Goal: Entertainment & Leisure: Consume media (video, audio)

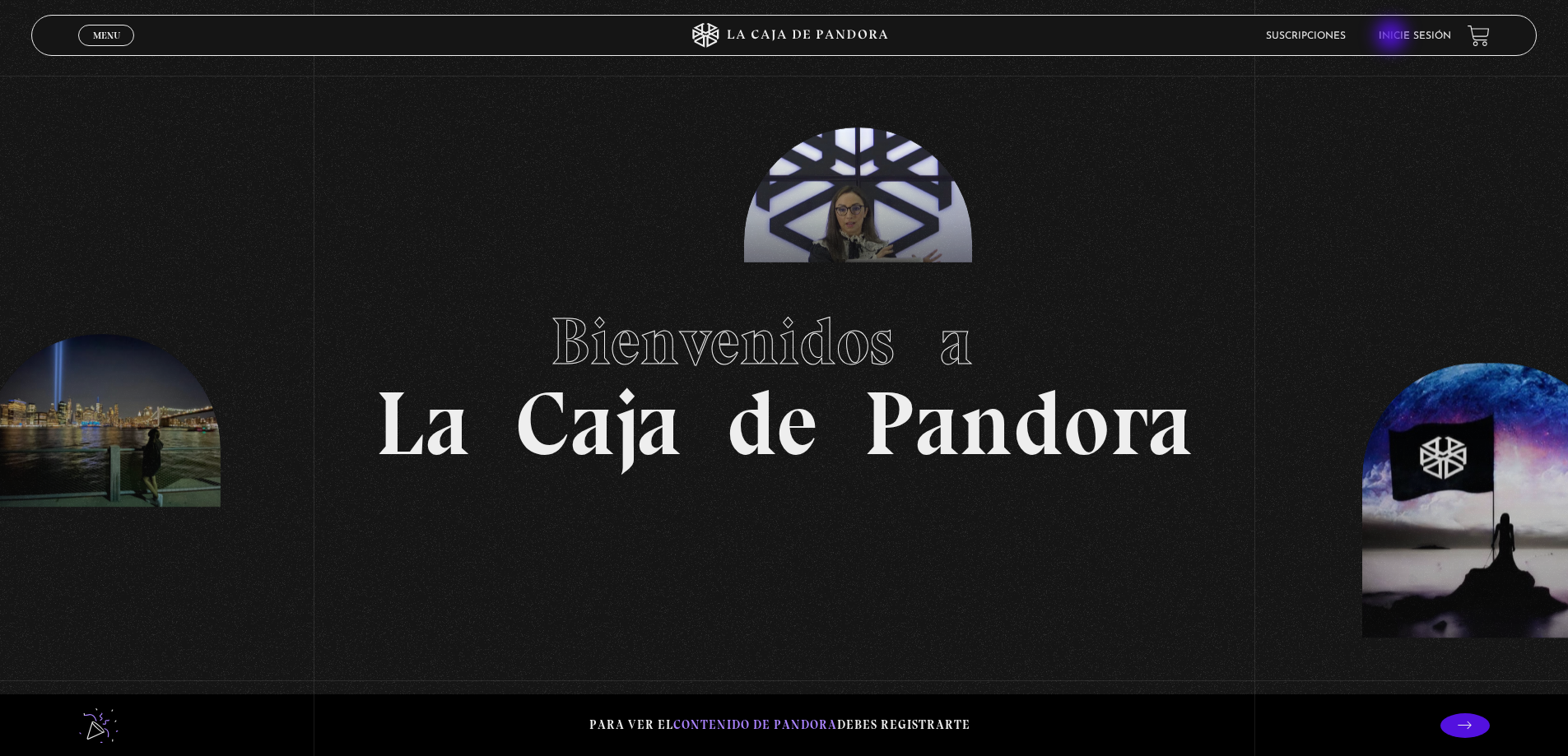
click at [1397, 34] on link "Inicie sesión" at bounding box center [1415, 36] width 72 height 9
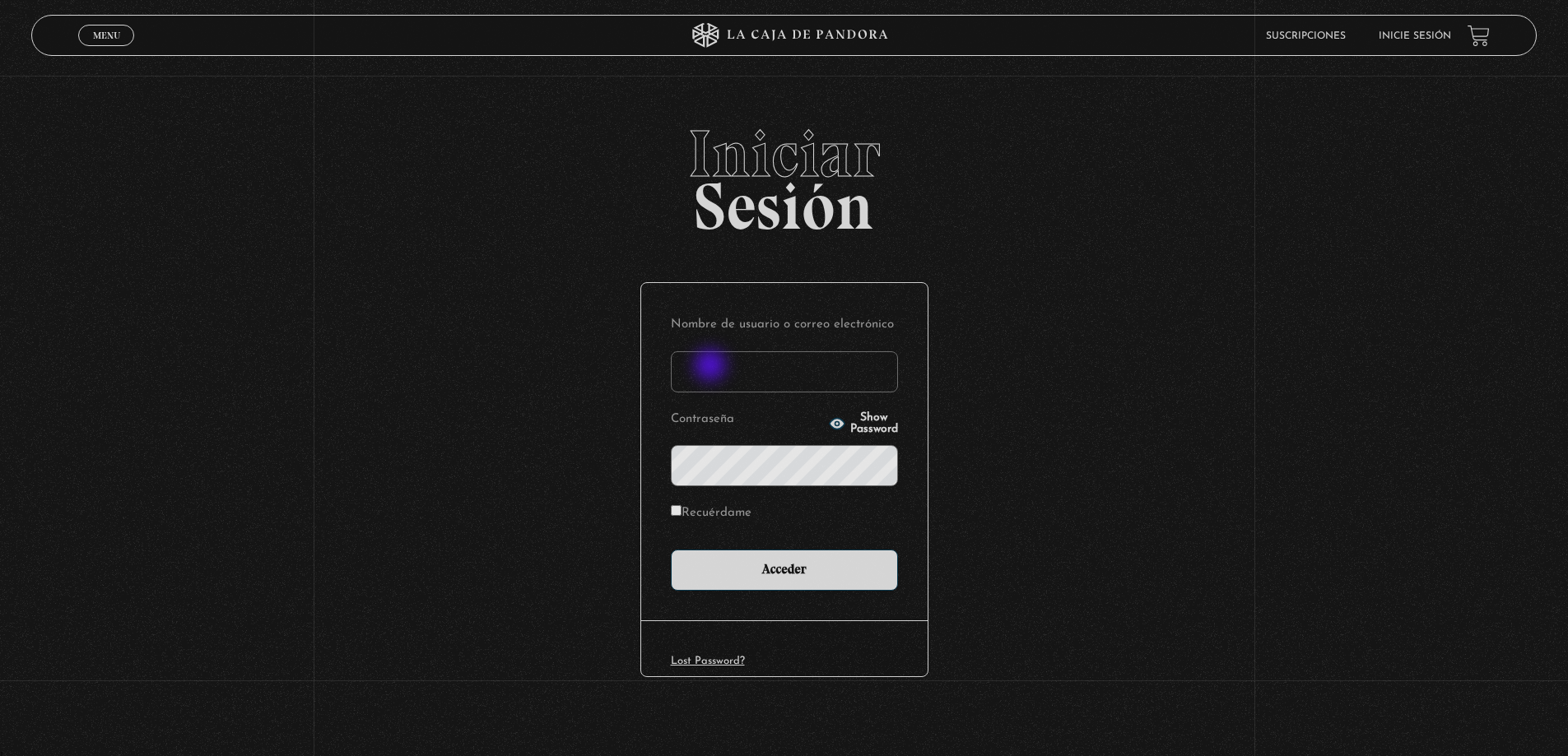
click at [712, 367] on input "Nombre de usuario o correo electrónico" at bounding box center [784, 371] width 227 height 41
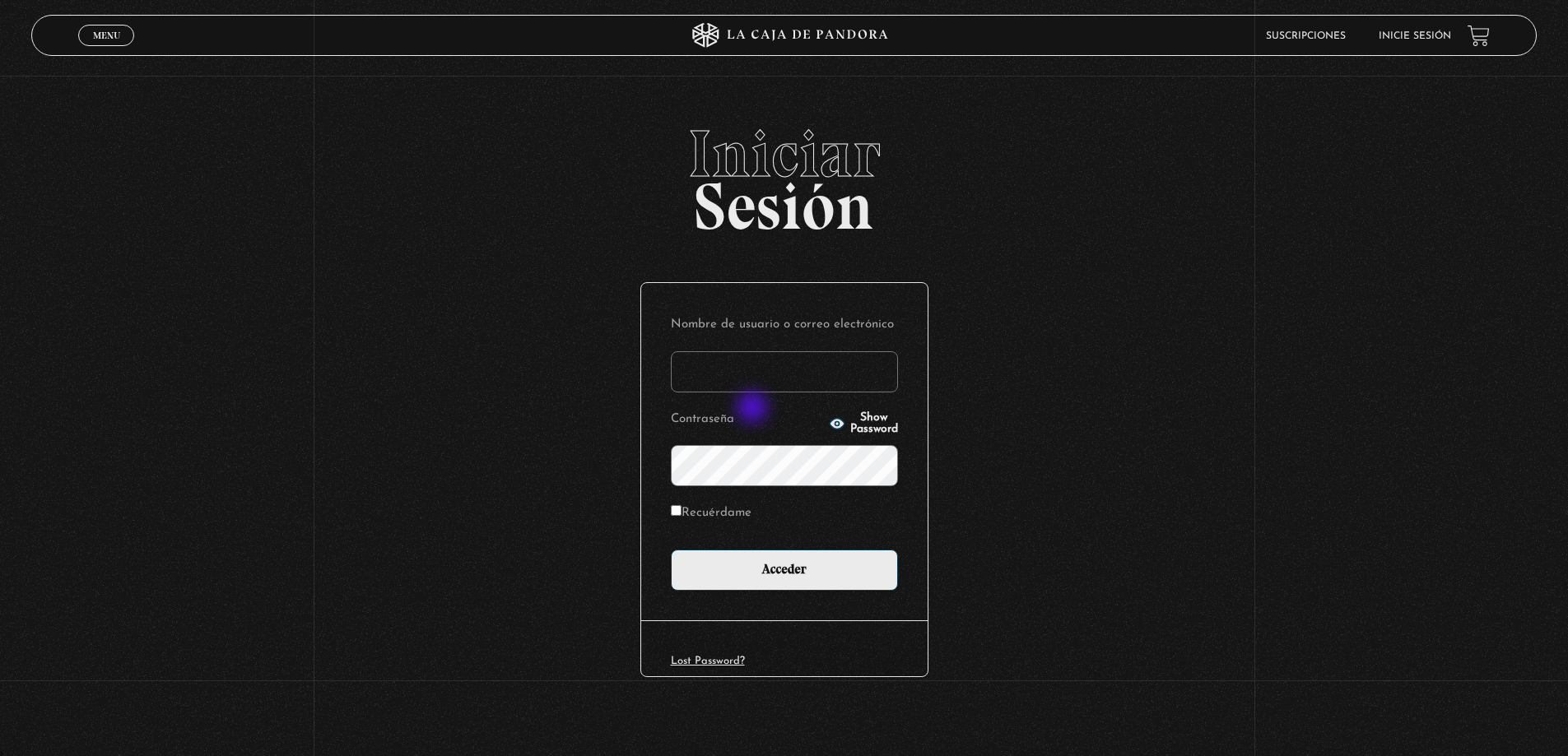
type input "roxy.alexa.s.v@gmail.com"
click at [761, 444] on p "Contraseña Show Password" at bounding box center [784, 447] width 227 height 80
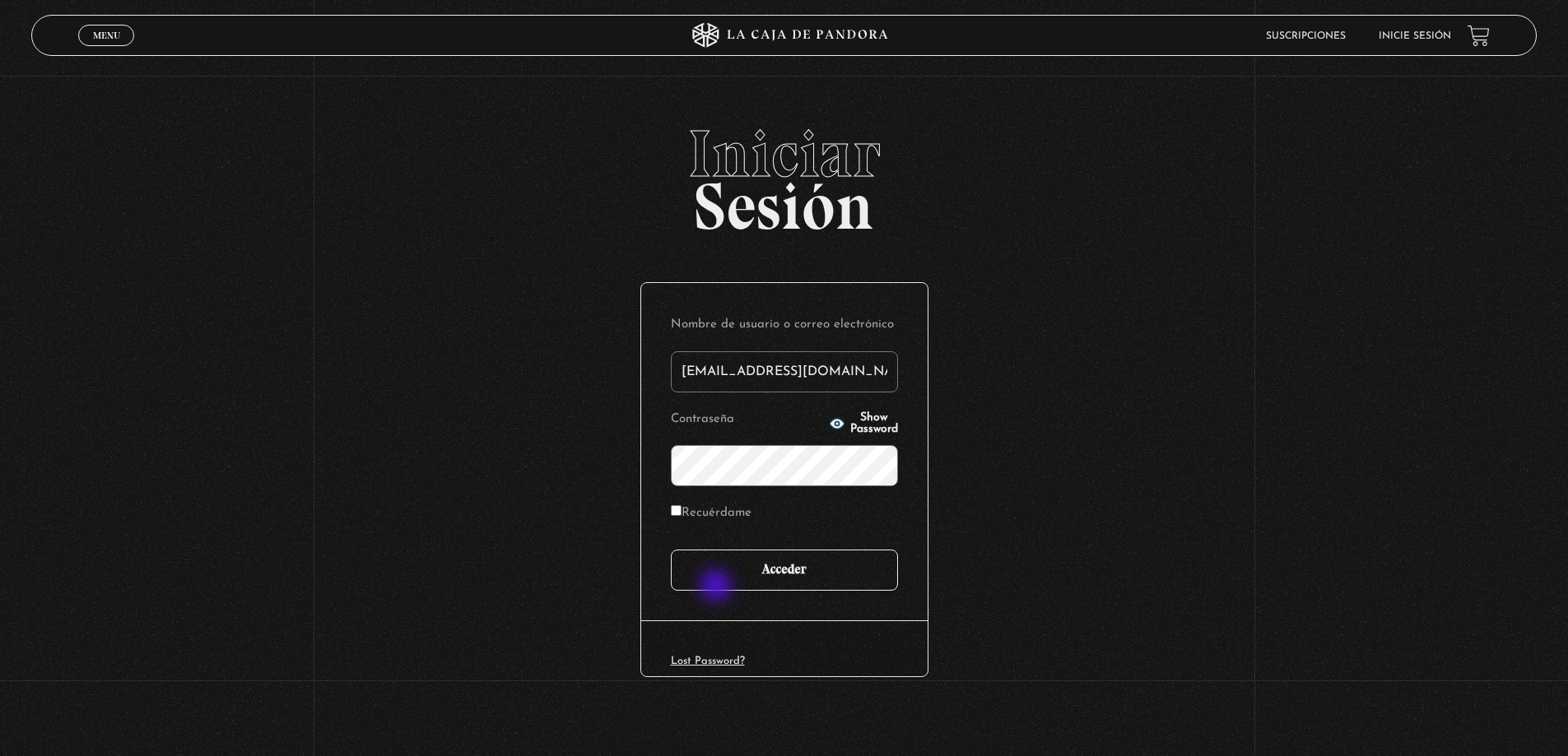
click at [722, 584] on input "Acceder" at bounding box center [784, 569] width 227 height 41
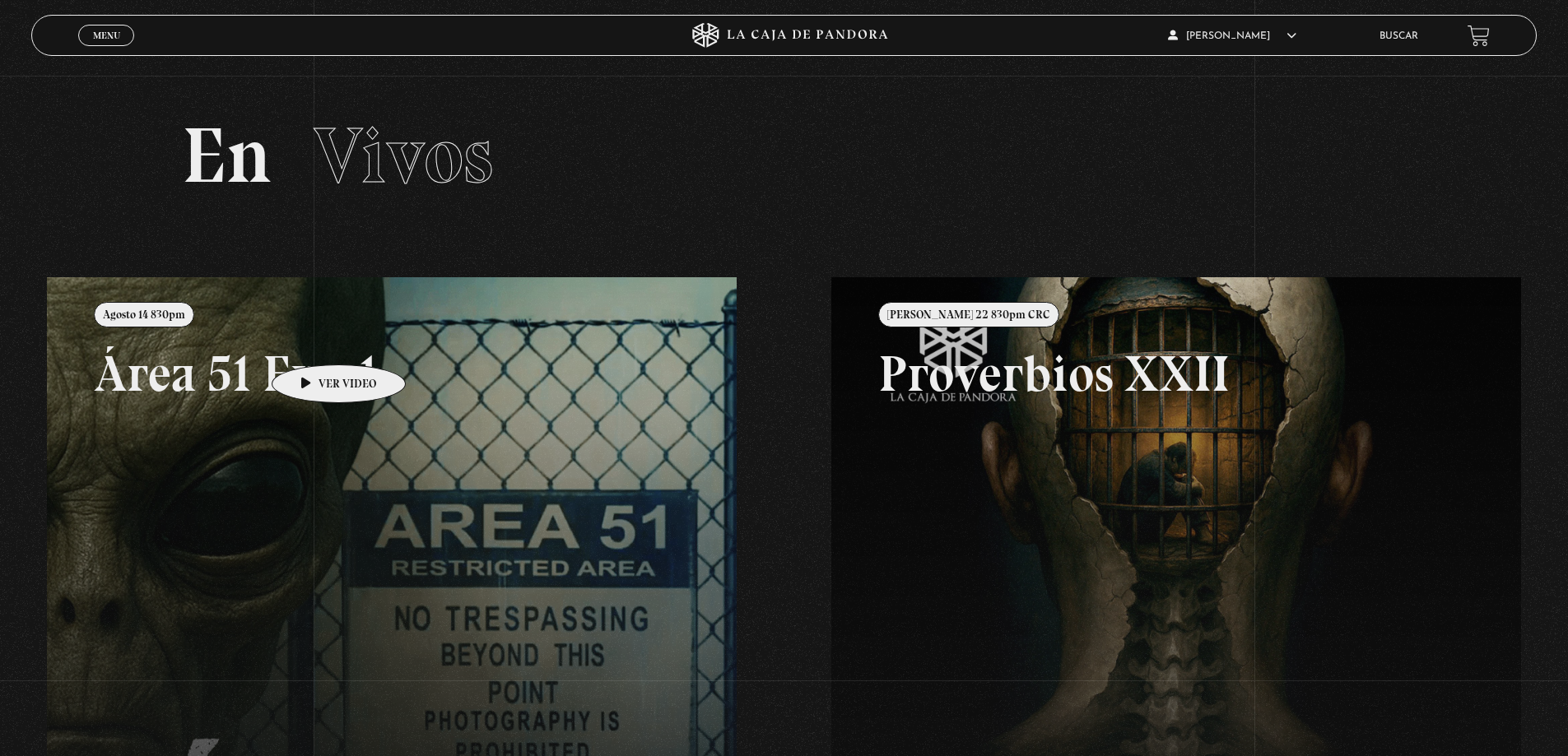
click at [314, 338] on link at bounding box center [831, 656] width 1568 height 756
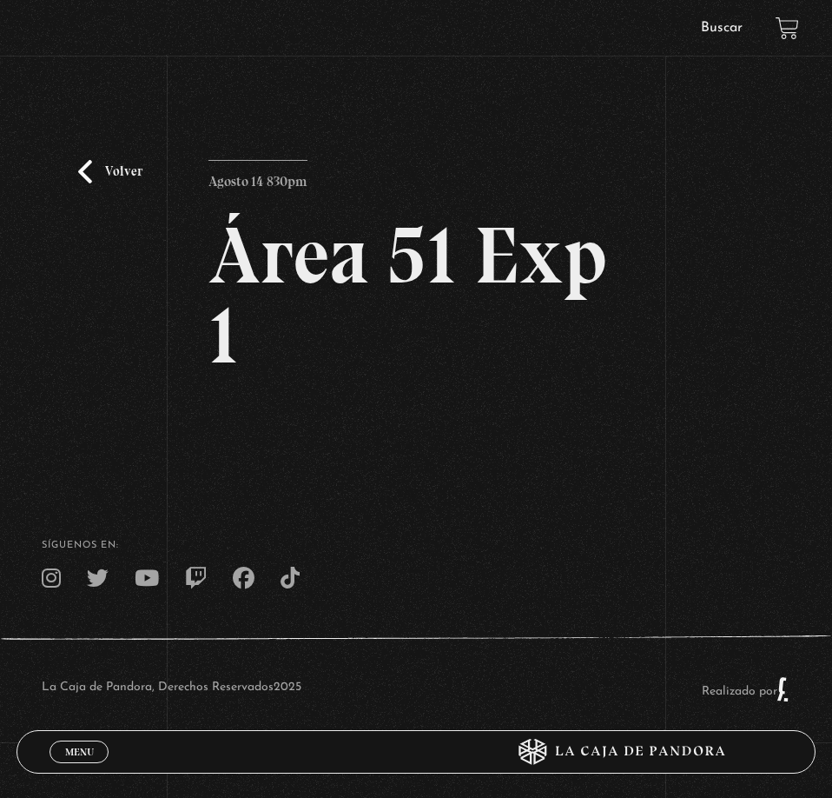
click at [548, 405] on div "Volver Agosto 14 830pm Área 51 Exp 1" at bounding box center [415, 298] width 415 height 277
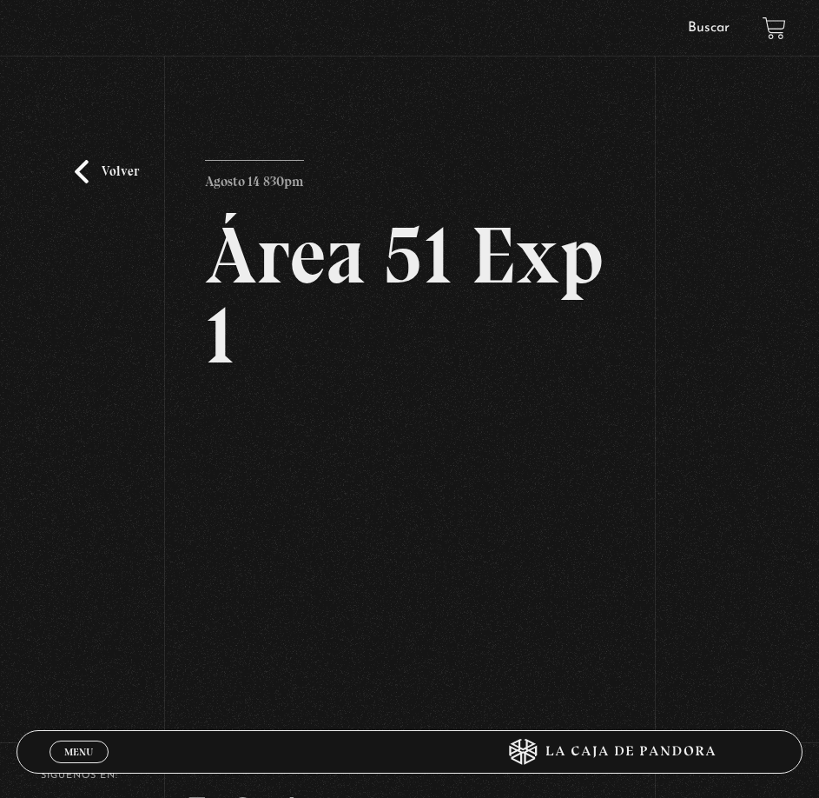
click at [672, 590] on div "Volver Agosto 14 830pm Área 51 Exp 1" at bounding box center [409, 373] width 819 height 586
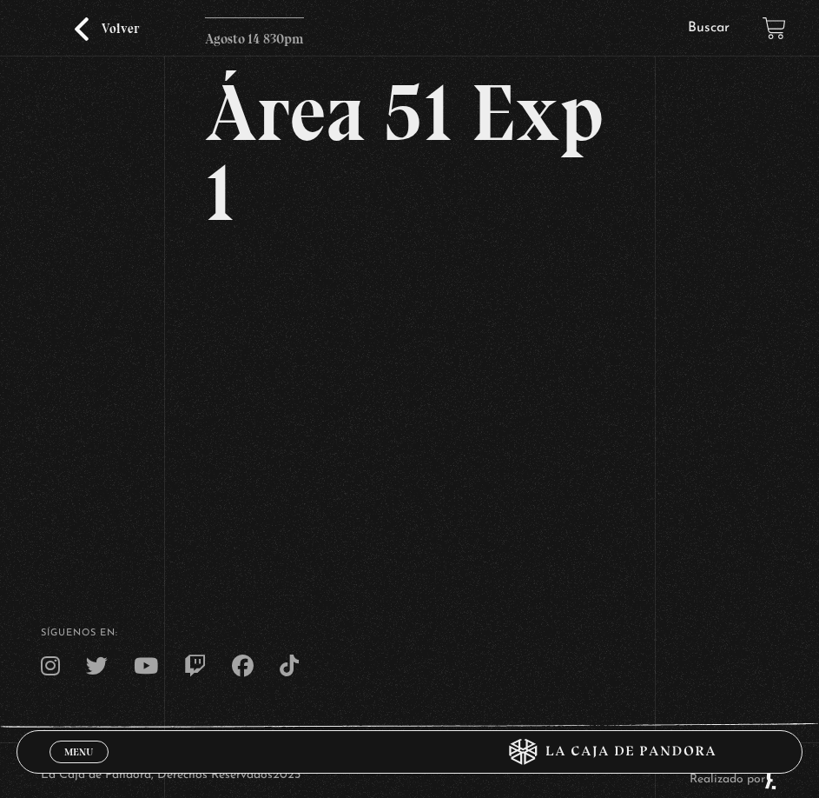
scroll to position [174, 0]
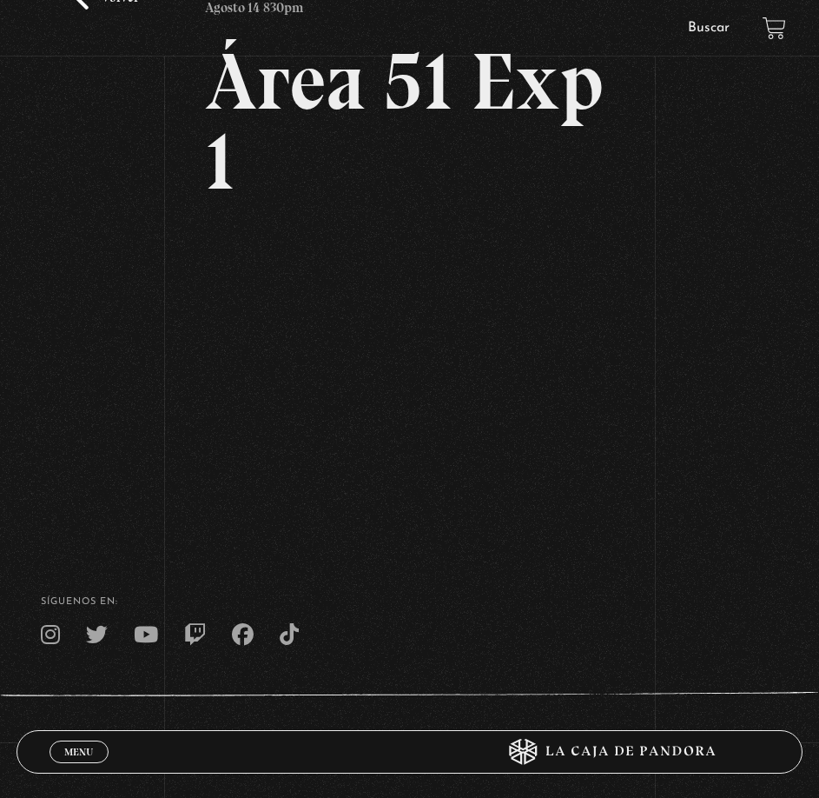
drag, startPoint x: 284, startPoint y: 539, endPoint x: 284, endPoint y: 520, distance: 19.1
click at [284, 533] on div "Menu Cerrar [PERSON_NAME] En vivos Pandora Centinelas Mi cuenta Salir [GEOGRAPH…" at bounding box center [409, 335] width 819 height 1019
click at [719, 315] on div "Volver Agosto 14 830pm Área 51 Exp 1" at bounding box center [409, 199] width 819 height 586
